Goal: Task Accomplishment & Management: Use online tool/utility

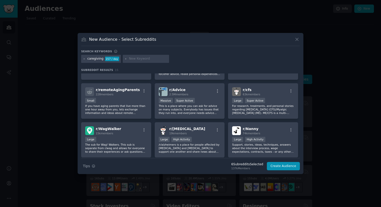
scroll to position [124, 0]
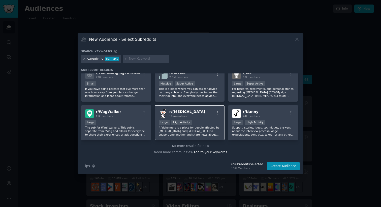
click at [205, 112] on div "r/ [MEDICAL_DATA] 19k members" at bounding box center [190, 113] width 62 height 9
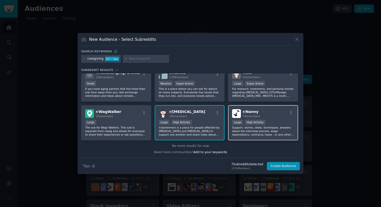
click at [260, 112] on div "r/ Nanny 74k members" at bounding box center [263, 113] width 62 height 9
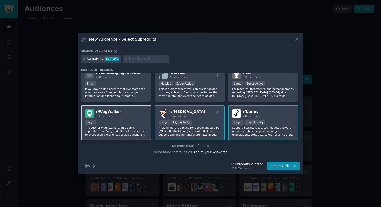
click at [130, 111] on div "r/ WagWalker 15k members" at bounding box center [116, 113] width 62 height 9
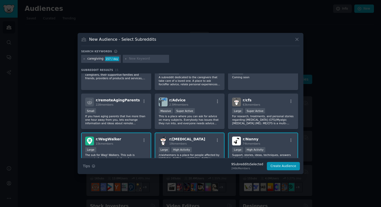
scroll to position [91, 0]
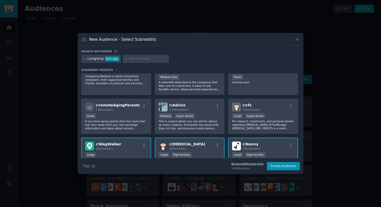
click at [130, 111] on div "228 members" at bounding box center [118, 110] width 44 height 4
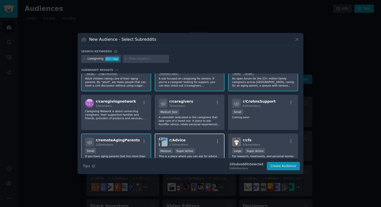
scroll to position [59, 0]
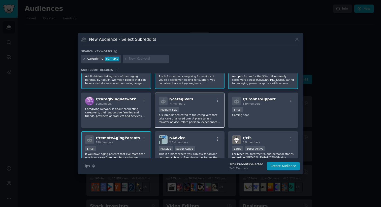
click at [210, 105] on div "r/ caregivers 7k members Medium Size A subreddit dedicated to the caregivers th…" at bounding box center [190, 111] width 70 height 36
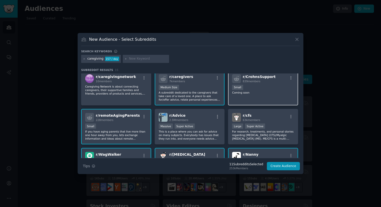
scroll to position [124, 0]
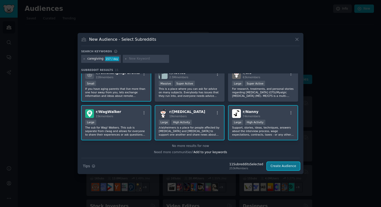
click at [276, 166] on button "Create Audience" at bounding box center [283, 166] width 33 height 9
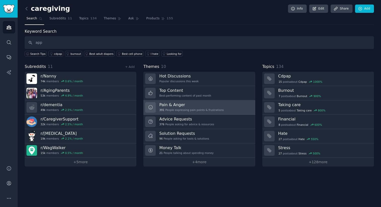
type input "app"
